Goal: Task Accomplishment & Management: Manage account settings

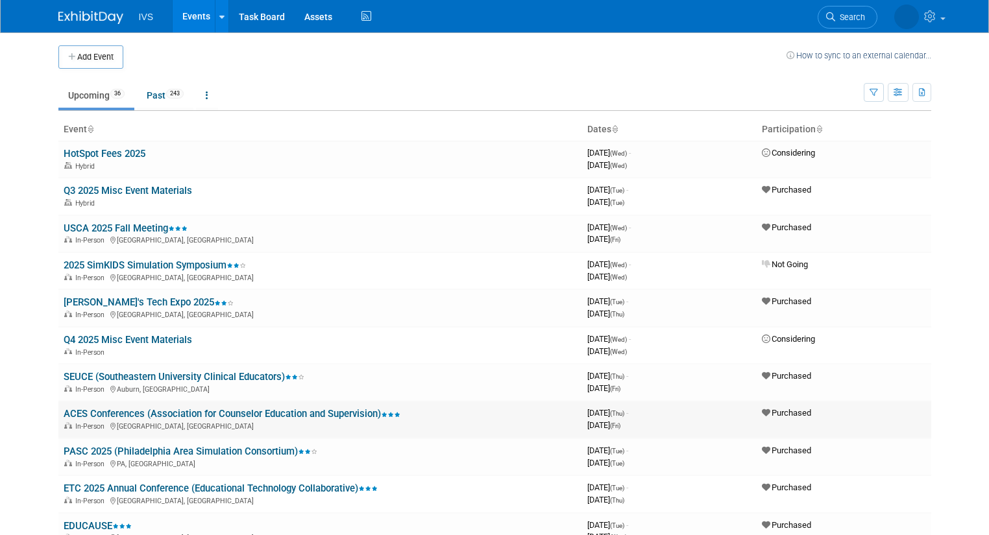
click at [182, 413] on link "ACES Conferences (Association for Counselor Education and Supervision)" at bounding box center [232, 414] width 337 height 12
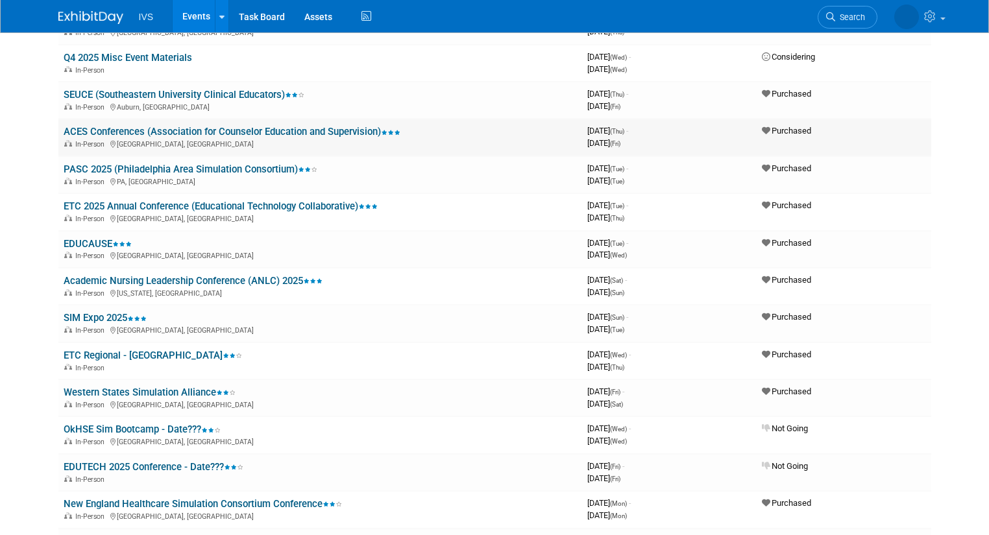
scroll to position [282, 0]
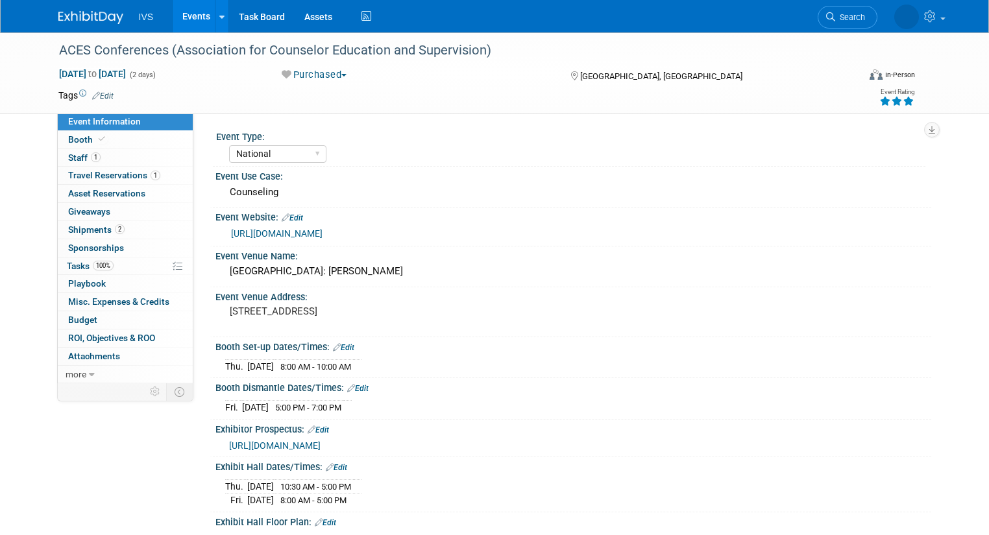
select select "National"
click at [77, 161] on span "Staff 1" at bounding box center [84, 158] width 32 height 10
